Goal: Find specific fact: Find specific fact

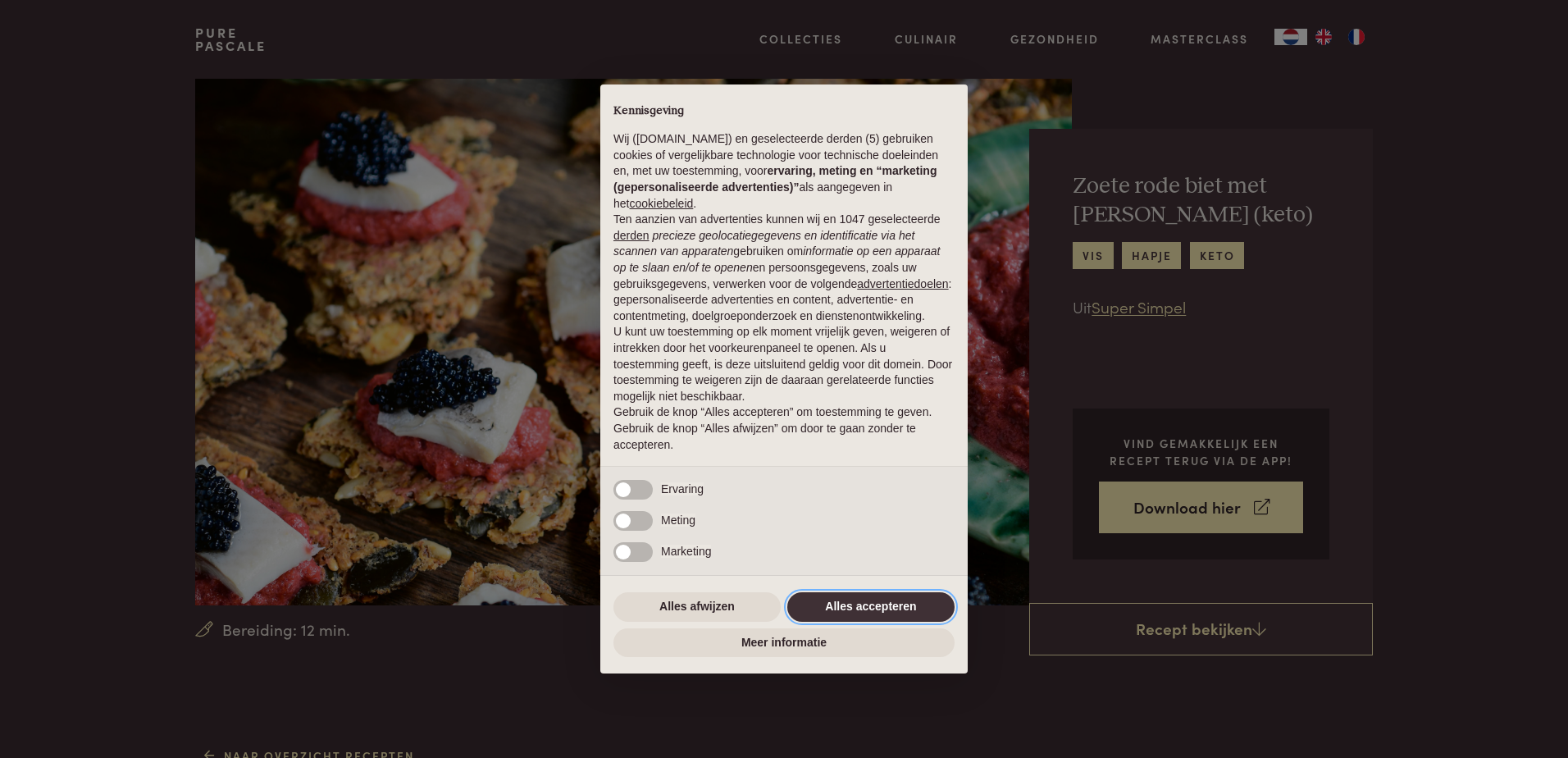
click at [876, 611] on button "Alles accepteren" at bounding box center [871, 607] width 167 height 30
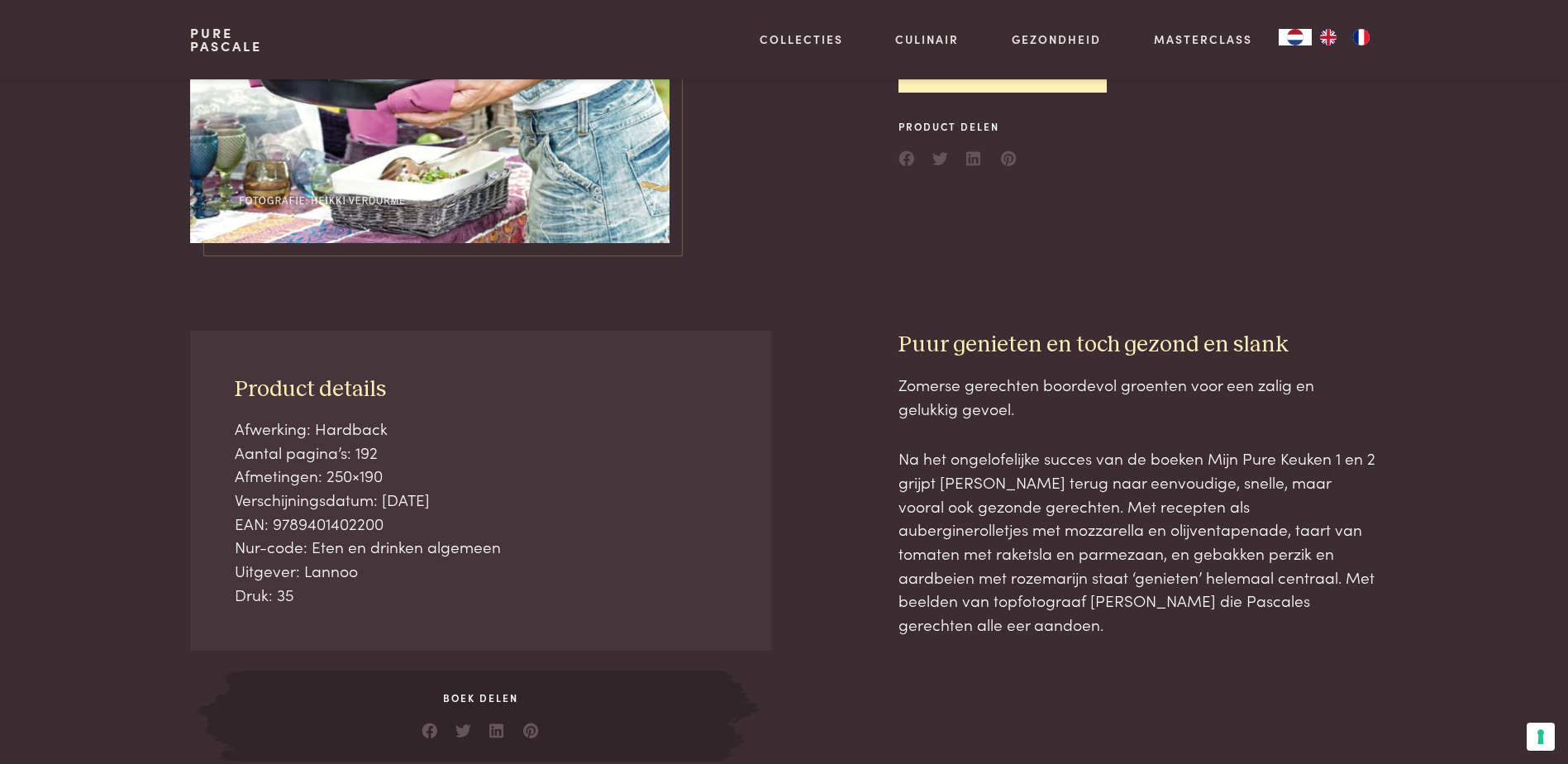
scroll to position [496, 0]
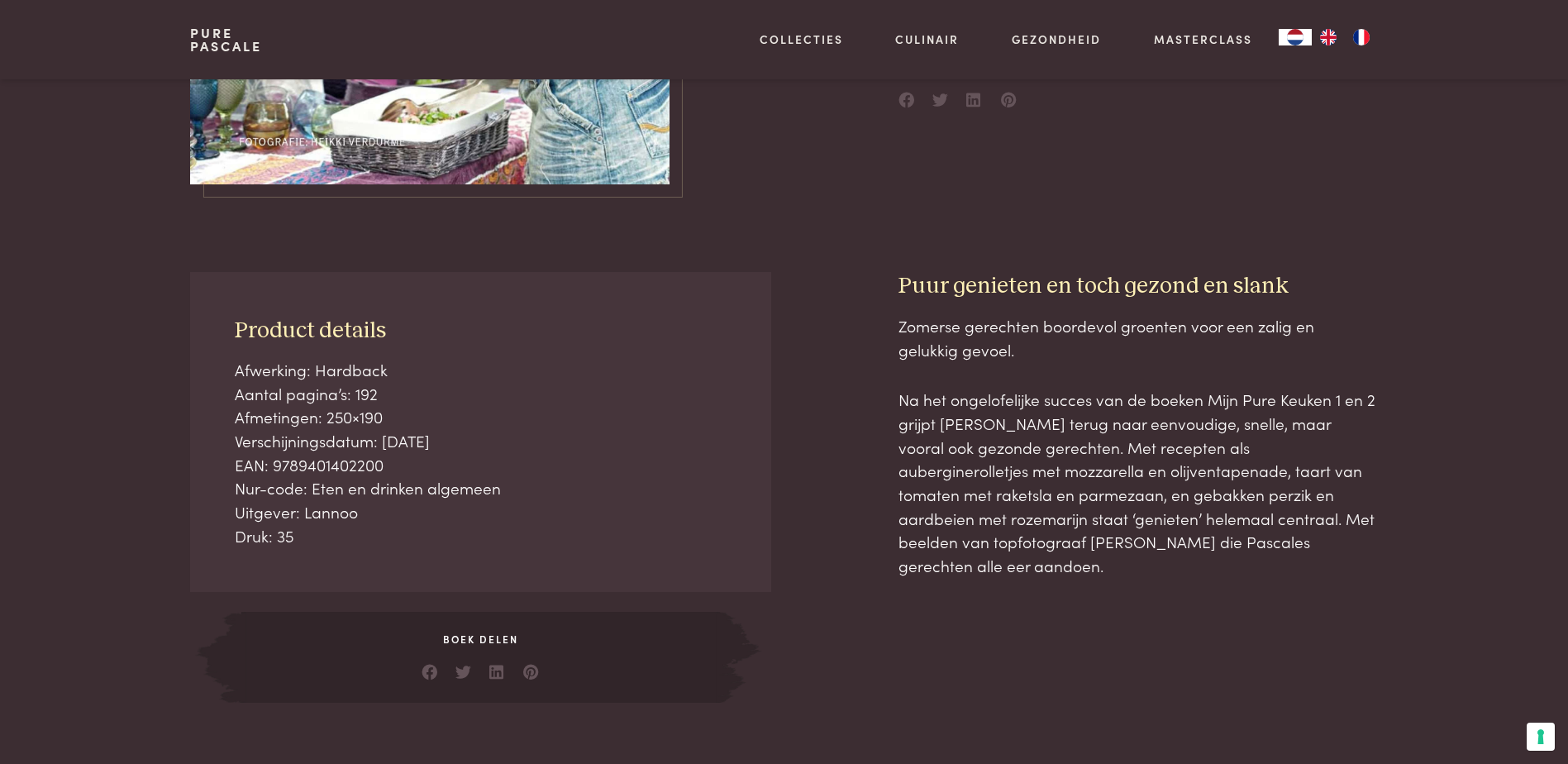
drag, startPoint x: 393, startPoint y: 472, endPoint x: 274, endPoint y: 471, distance: 119.0
click at [274, 471] on p "Afwerking: Hardback Aantal pagina’s: 192 Afmetingen: 250×190 Verschijningsdatum…" at bounding box center [481, 454] width 492 height 190
copy p "9789401402200"
